Goal: Task Accomplishment & Management: Complete application form

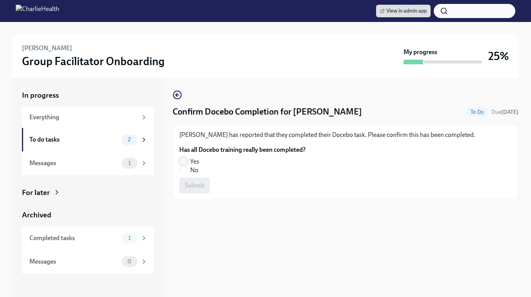
click at [185, 159] on input "Yes" at bounding box center [182, 161] width 7 height 7
radio input "true"
click at [194, 185] on span "Submit" at bounding box center [195, 185] width 20 height 8
click at [182, 168] on input "No" at bounding box center [182, 169] width 7 height 7
radio input "true"
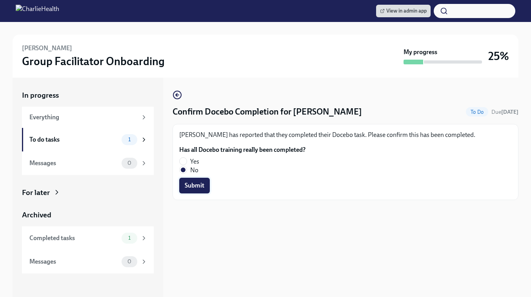
click at [197, 186] on span "Submit" at bounding box center [195, 185] width 20 height 8
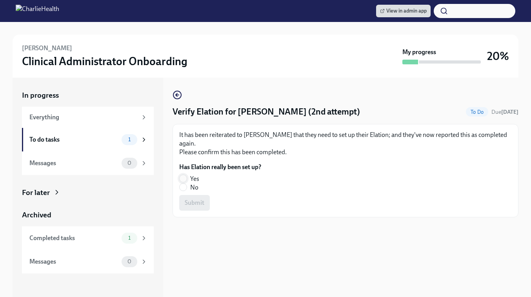
click at [182, 175] on input "Yes" at bounding box center [182, 178] width 7 height 7
radio input "true"
click at [188, 199] on span "Submit" at bounding box center [195, 203] width 20 height 8
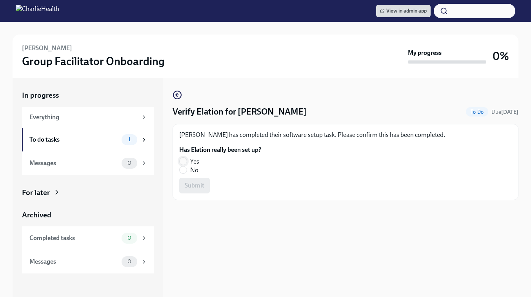
click at [183, 161] on input "Yes" at bounding box center [182, 161] width 7 height 7
radio input "true"
click at [190, 189] on span "Submit" at bounding box center [195, 185] width 20 height 8
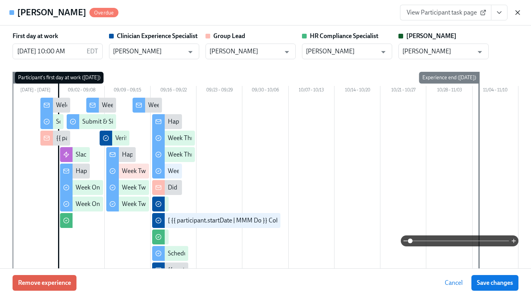
scroll to position [0, 11253]
click at [517, 11] on icon "button" at bounding box center [517, 13] width 8 height 8
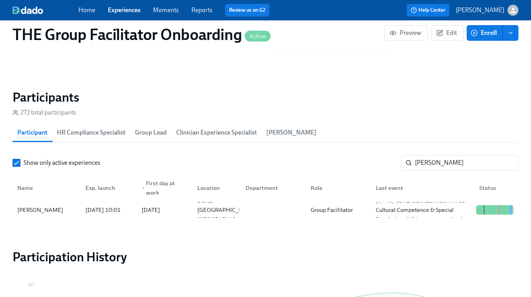
click at [123, 13] on link "Experiences" at bounding box center [124, 9] width 33 height 7
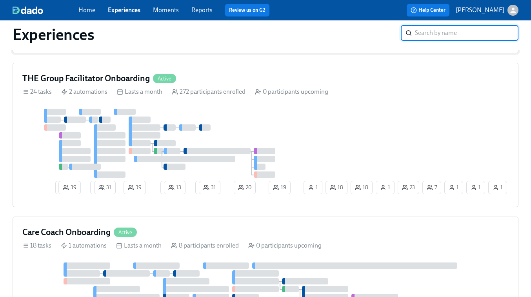
scroll to position [350, 0]
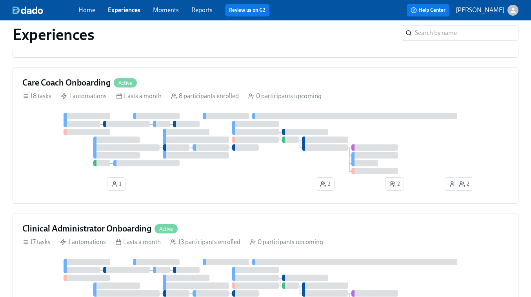
click at [211, 143] on div at bounding box center [196, 139] width 66 height 6
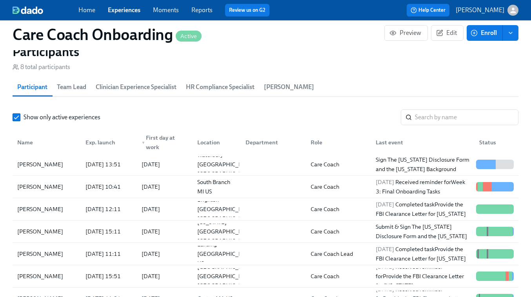
scroll to position [684, 0]
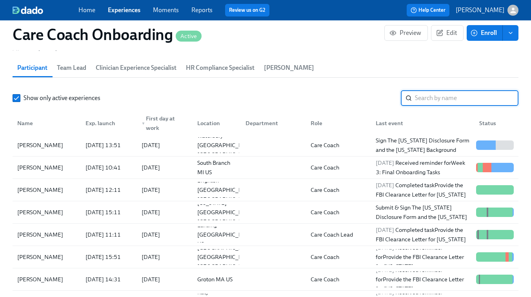
click at [421, 97] on input "search" at bounding box center [466, 98] width 103 height 16
paste input "Charlee Belfonte"
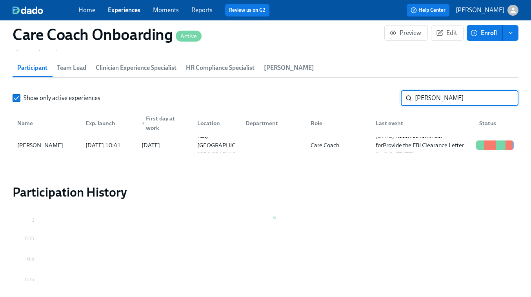
type input "Charlee Belfonte"
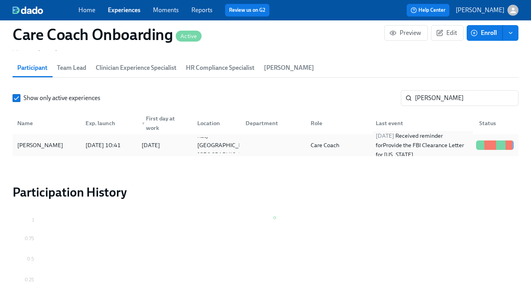
click at [435, 149] on div "2025/09/16 Received reminder for Provide the FBI Clearance Letter for Pennsylva…" at bounding box center [422, 145] width 100 height 28
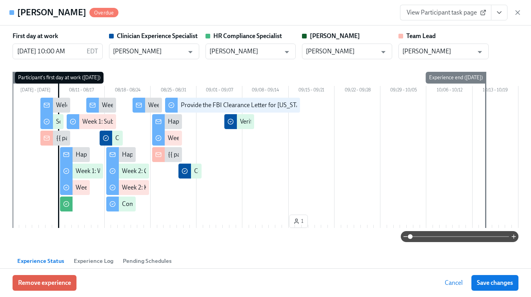
click at [462, 11] on span "View Participant task page" at bounding box center [445, 13] width 78 height 8
click at [515, 11] on icon "button" at bounding box center [517, 13] width 8 height 8
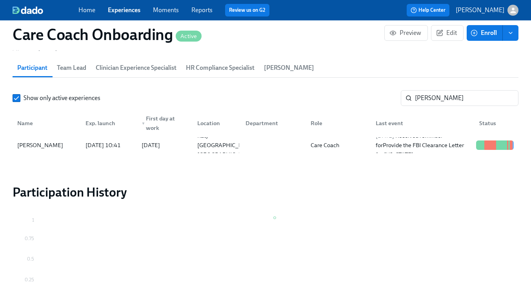
click at [124, 10] on link "Experiences" at bounding box center [124, 9] width 33 height 7
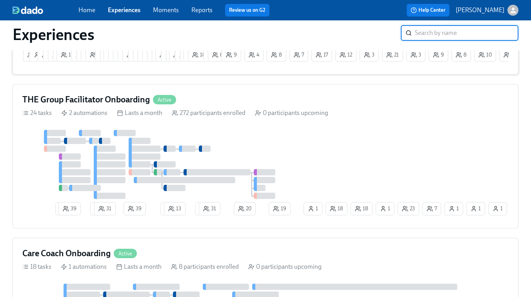
scroll to position [180, 0]
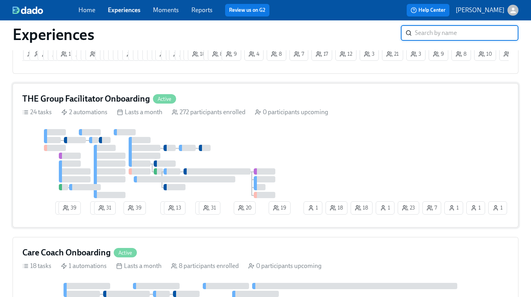
click at [351, 141] on div "2 39 3 31 39 2 13 2 31 20 7 1 23 18 1 1 1 18 19 1" at bounding box center [265, 173] width 486 height 89
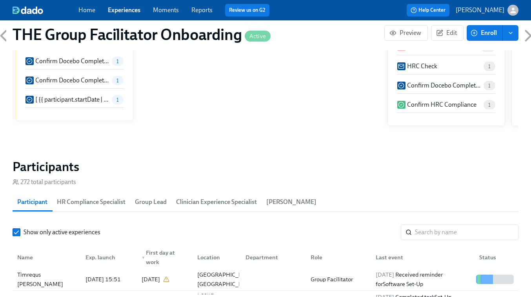
scroll to position [611, 0]
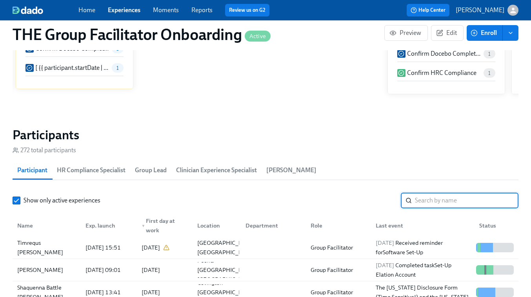
click at [435, 207] on input "search" at bounding box center [466, 200] width 103 height 16
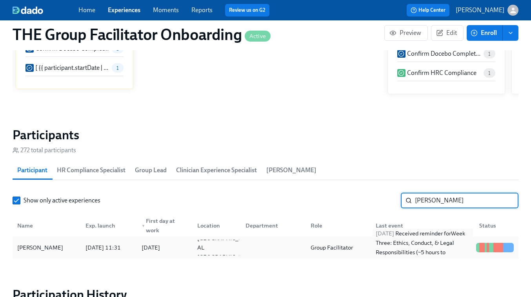
click at [397, 239] on div "2025/09/12 Received reminder for Week Three: Ethics, Conduct, & Legal Responsib…" at bounding box center [422, 247] width 100 height 38
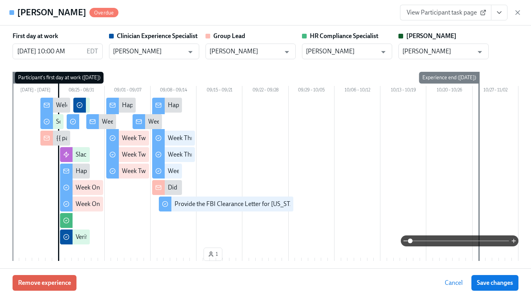
click at [441, 12] on span "View Participant task page" at bounding box center [445, 13] width 78 height 8
drag, startPoint x: 515, startPoint y: 14, endPoint x: 444, endPoint y: 167, distance: 168.1
click at [515, 14] on icon "button" at bounding box center [517, 13] width 8 height 8
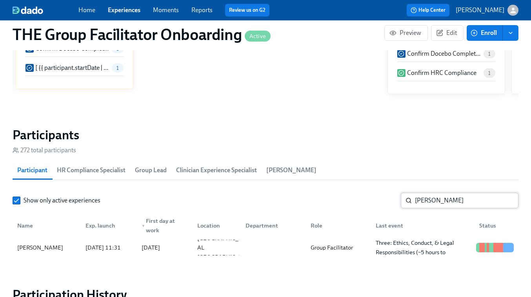
click at [423, 199] on input "kimberly ad" at bounding box center [466, 200] width 103 height 16
paste input "Carmen Strachan"
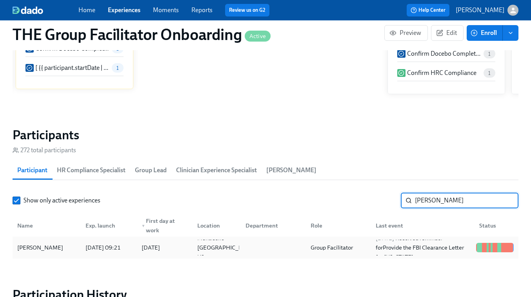
click at [298, 252] on div at bounding box center [271, 247] width 65 height 16
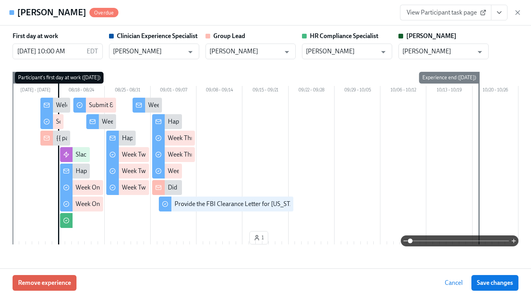
click at [435, 13] on span "View Participant task page" at bounding box center [445, 13] width 78 height 8
click at [516, 11] on icon "button" at bounding box center [517, 13] width 4 height 4
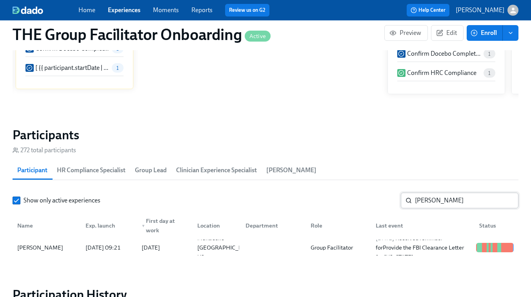
click at [445, 203] on input "Carmen Strachan" at bounding box center [466, 200] width 103 height 16
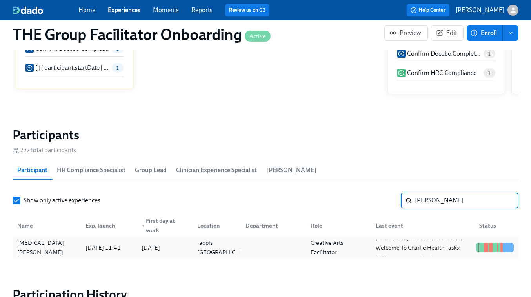
type input "marlissa"
click at [364, 254] on div "Creative Arts Facilitator" at bounding box center [338, 247] width 62 height 19
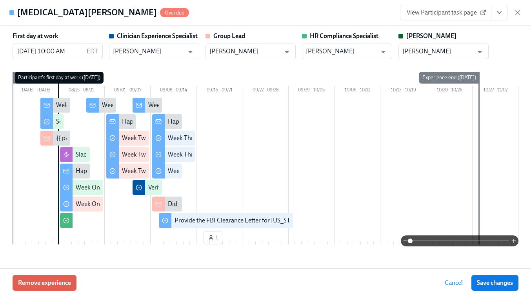
click at [458, 13] on span "View Participant task page" at bounding box center [445, 13] width 78 height 8
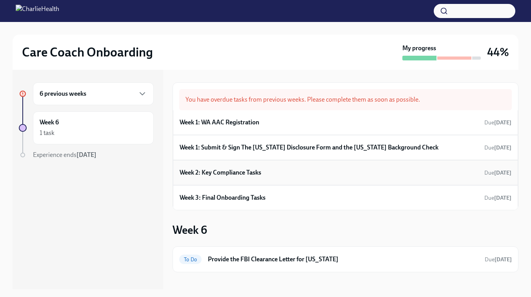
click at [243, 174] on h6 "Week 2: Key Compliance Tasks" at bounding box center [220, 172] width 82 height 9
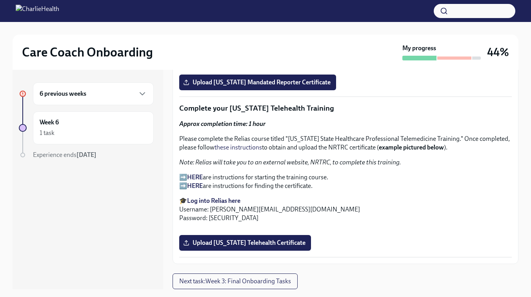
scroll to position [1200, 0]
click at [295, 86] on span "Upload Pennsylvania Mandated Reporter Certificate" at bounding box center [258, 82] width 146 height 8
click at [0, 0] on input "Upload Pennsylvania Mandated Reporter Certificate" at bounding box center [0, 0] width 0 height 0
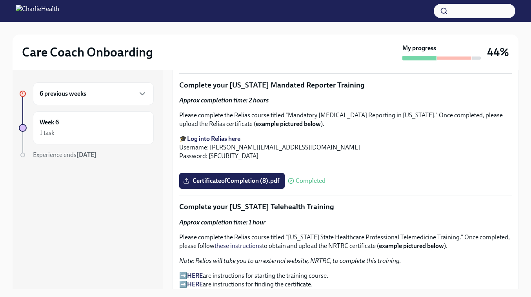
scroll to position [779, 0]
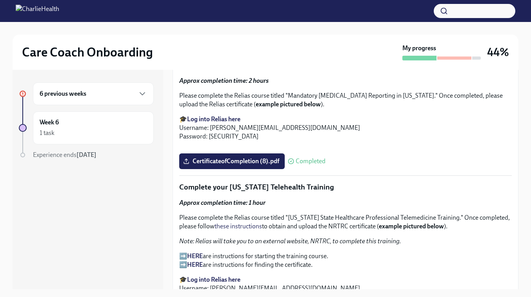
click at [211, 7] on span "I've completed all assigned Relias Trainings (main account)" at bounding box center [264, 3] width 158 height 8
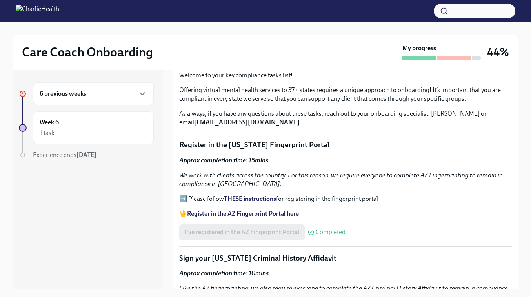
scroll to position [0, 0]
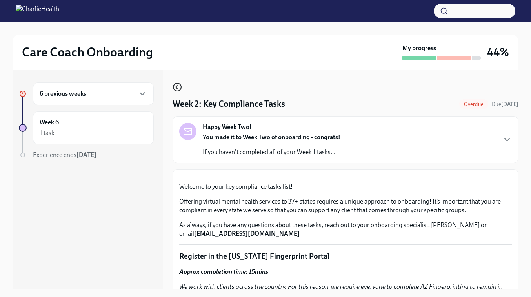
click at [175, 85] on icon "button" at bounding box center [176, 86] width 9 height 9
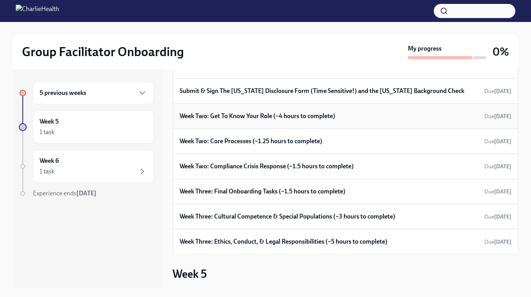
scroll to position [134, 0]
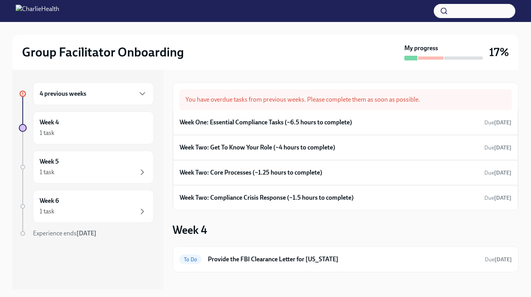
click at [79, 95] on h6 "4 previous weeks" at bounding box center [63, 93] width 47 height 9
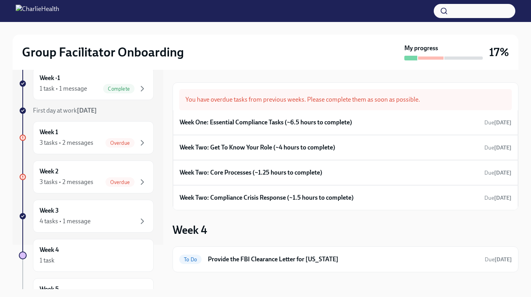
scroll to position [49, 0]
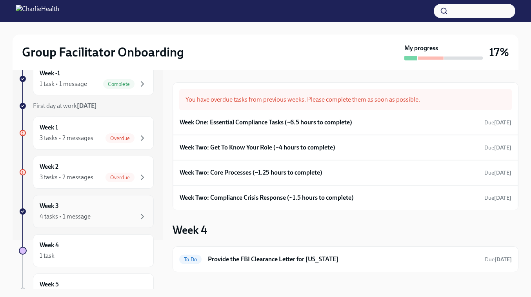
click at [76, 213] on div "4 tasks • 1 message" at bounding box center [65, 216] width 51 height 9
